Goal: Entertainment & Leisure: Browse casually

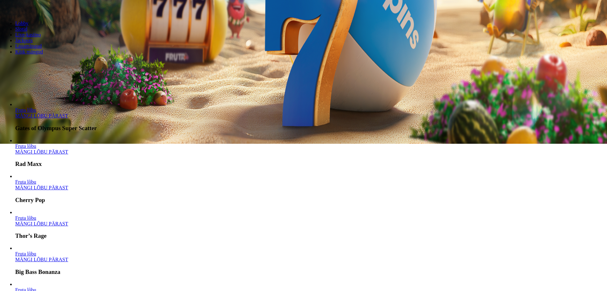
scroll to position [190, 0]
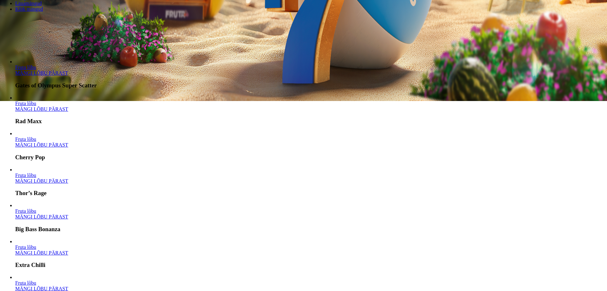
click at [10, 53] on span "chevron-right icon" at bounding box center [10, 53] width 0 height 0
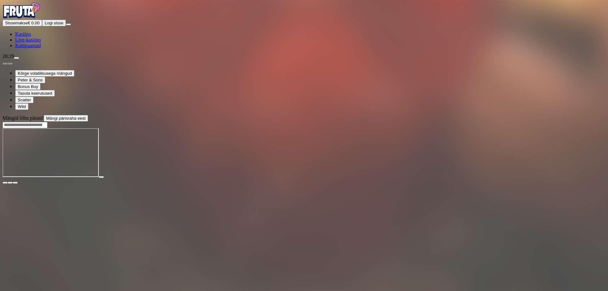
click at [5, 183] on span "close icon" at bounding box center [5, 183] width 0 height 0
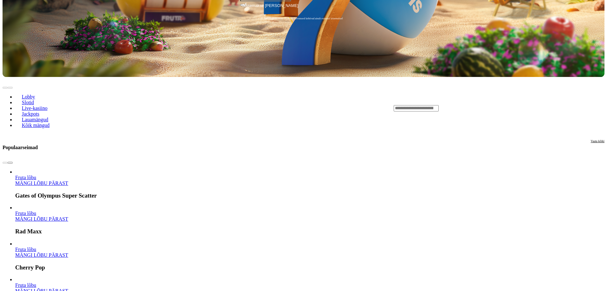
scroll to position [190, 0]
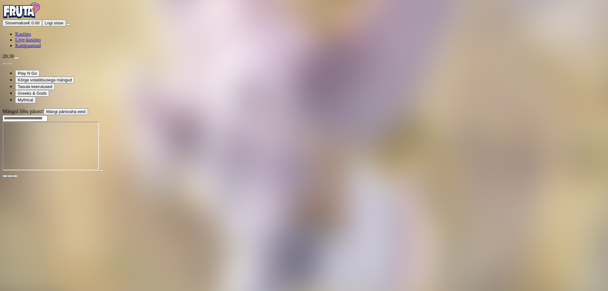
click at [5, 176] on span "close icon" at bounding box center [5, 176] width 0 height 0
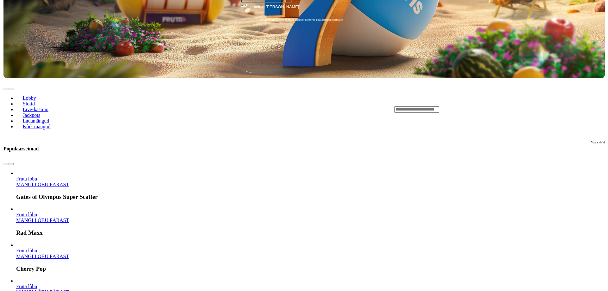
scroll to position [190, 0]
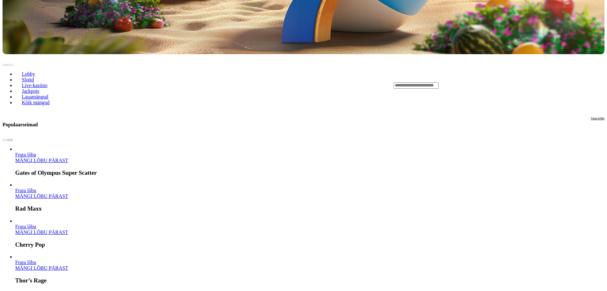
scroll to position [222, 0]
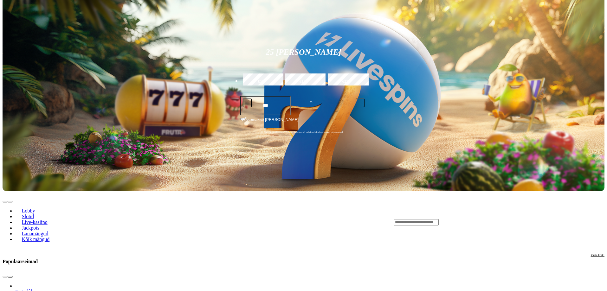
scroll to position [222, 0]
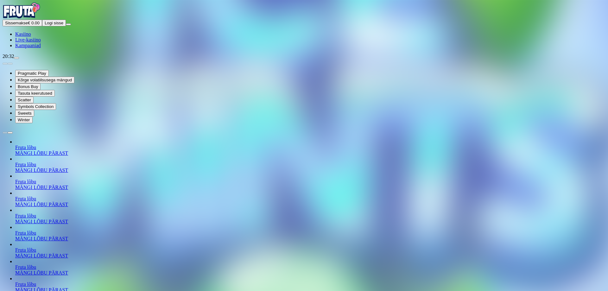
drag, startPoint x: 392, startPoint y: 250, endPoint x: 608, endPoint y: 138, distance: 243.2
drag, startPoint x: 582, startPoint y: 132, endPoint x: 587, endPoint y: 107, distance: 26.0
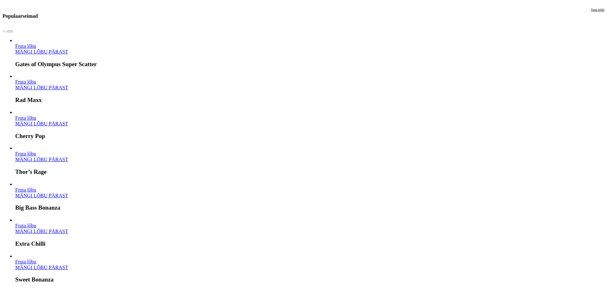
scroll to position [349, 0]
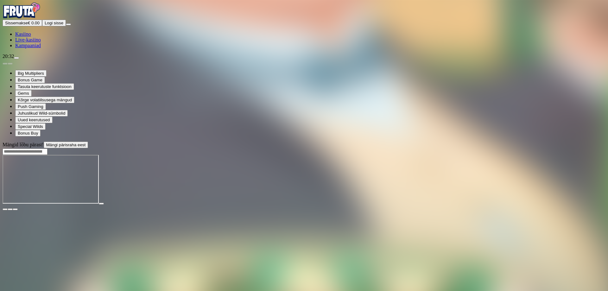
click at [5, 209] on span "close icon" at bounding box center [5, 209] width 0 height 0
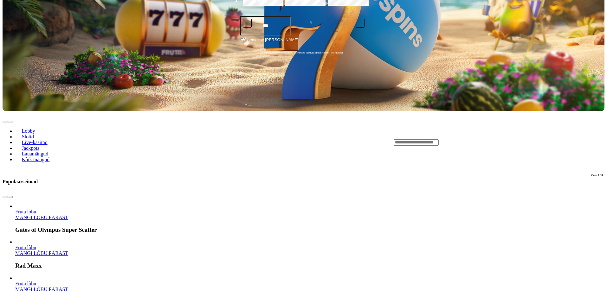
scroll to position [254, 0]
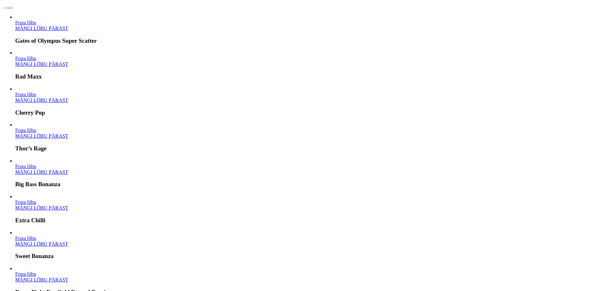
scroll to position [349, 0]
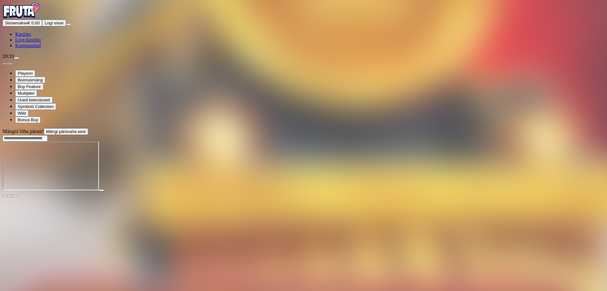
click at [5, 196] on span "close icon" at bounding box center [5, 196] width 0 height 0
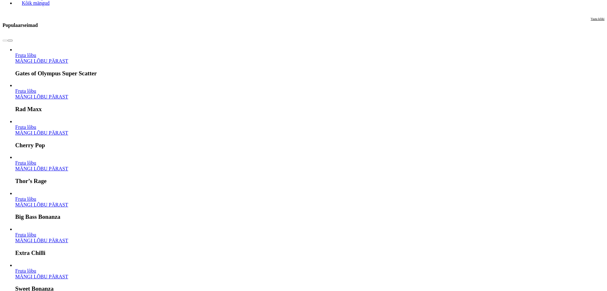
scroll to position [317, 0]
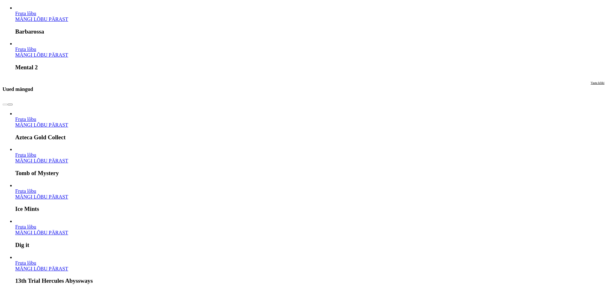
scroll to position [792, 0]
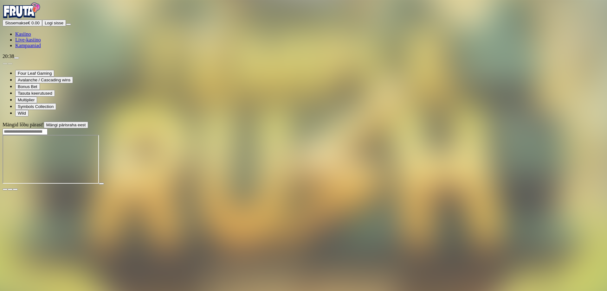
click at [5, 190] on span "close icon" at bounding box center [5, 190] width 0 height 0
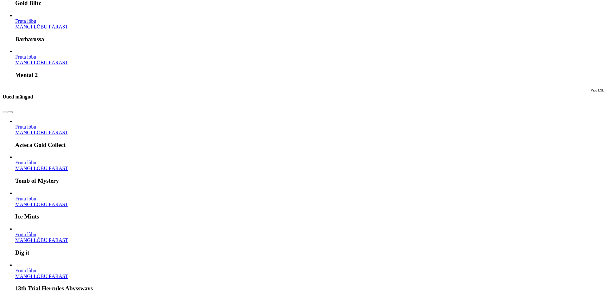
scroll to position [761, 0]
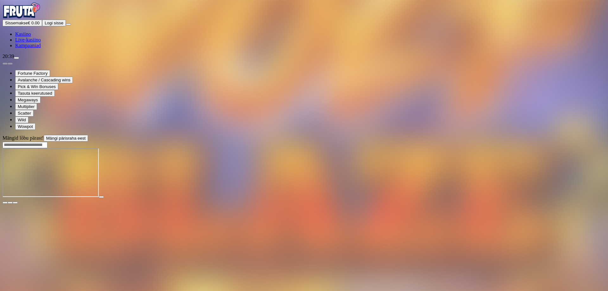
click at [5, 203] on span "close icon" at bounding box center [5, 203] width 0 height 0
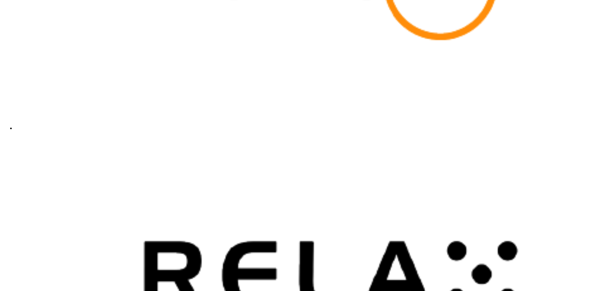
scroll to position [1426, 0]
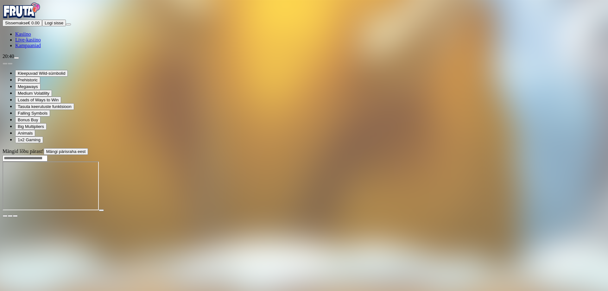
click at [5, 216] on span "close icon" at bounding box center [5, 216] width 0 height 0
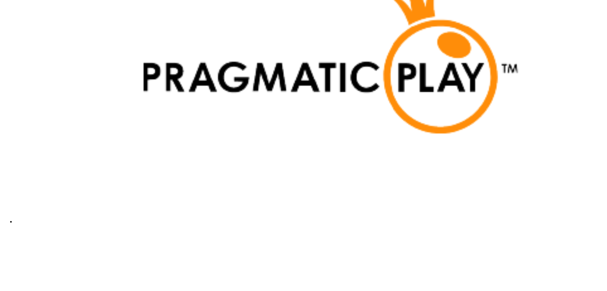
scroll to position [1363, 0]
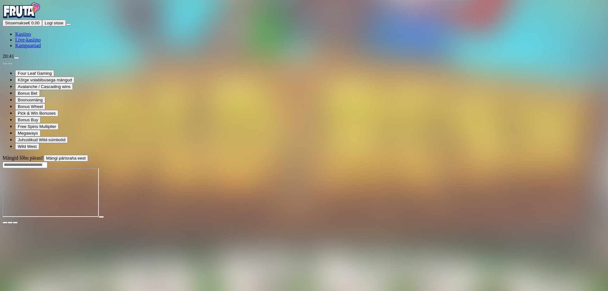
click at [317, 150] on div "Four Leaf Gaming Kõrge volatiilsusega mängud Avalanche / Cascading wins Bonus B…" at bounding box center [304, 104] width 603 height 91
